Goal: Check status

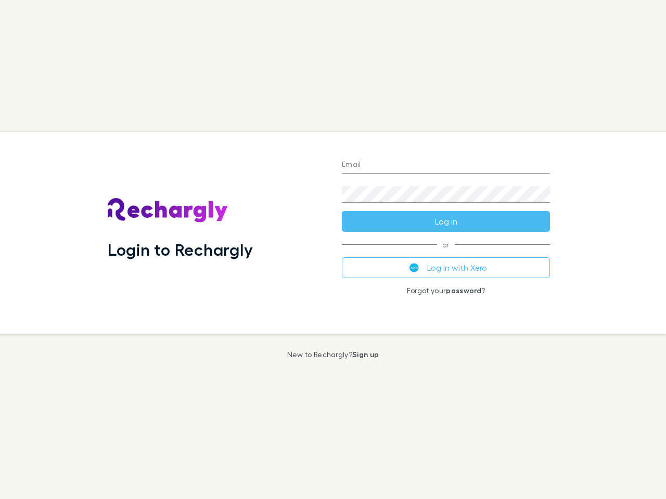
click at [333, 250] on div "Login to Rechargly" at bounding box center [216, 233] width 234 height 202
click at [446, 165] on input "Email" at bounding box center [446, 165] width 208 height 17
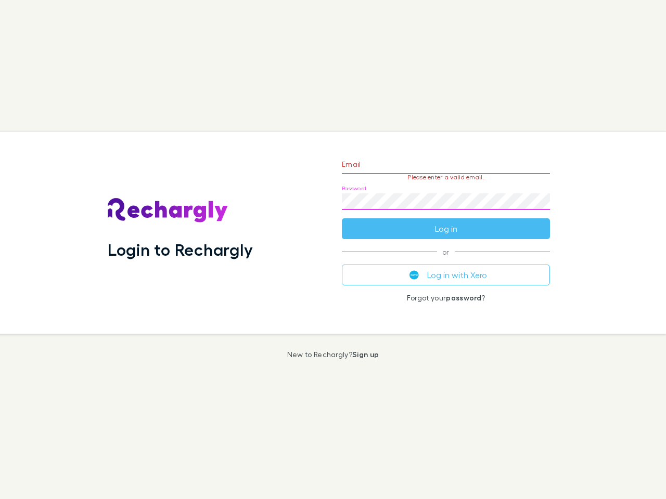
click at [446, 222] on form "Email Please enter a valid email. Password Log in" at bounding box center [446, 194] width 208 height 90
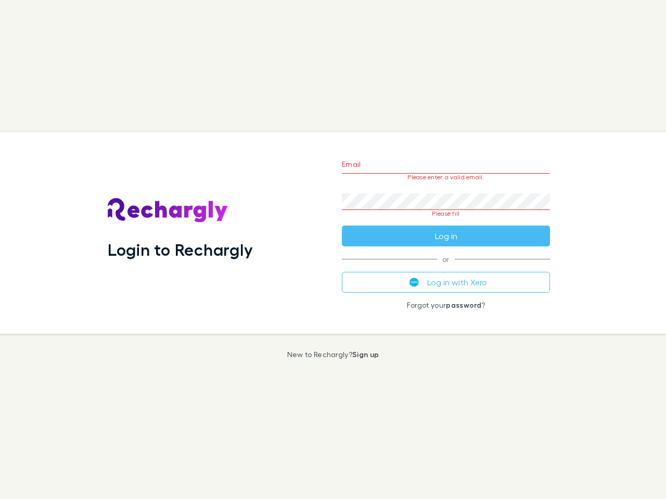
click at [446, 268] on div "Email Please enter a valid email. Password Please fill Log in or Log in with Xe…" at bounding box center [445, 233] width 225 height 202
